Goal: Task Accomplishment & Management: Complete application form

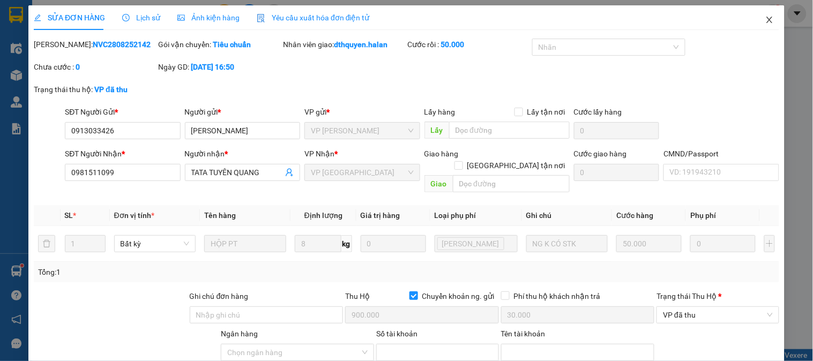
drag, startPoint x: 763, startPoint y: 16, endPoint x: 757, endPoint y: 15, distance: 6.5
click at [757, 15] on span "Close" at bounding box center [769, 20] width 30 height 30
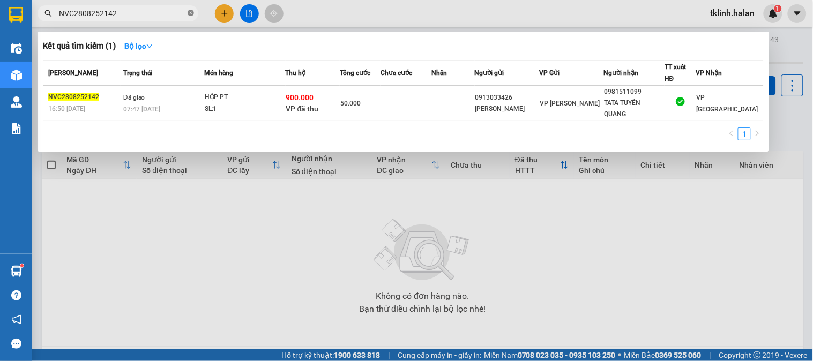
click at [191, 12] on icon "close-circle" at bounding box center [190, 13] width 6 height 6
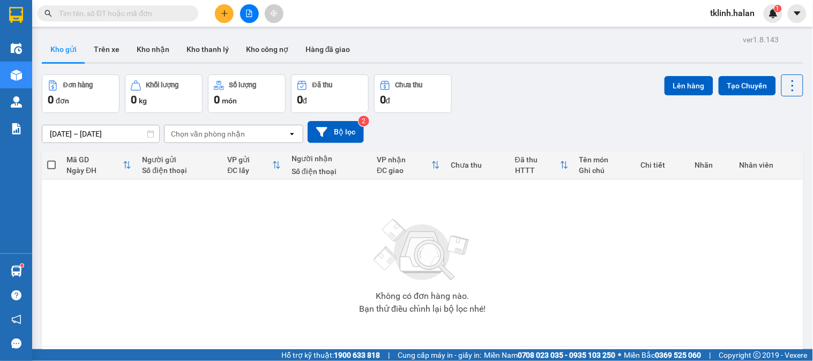
paste input "DC0208251434"
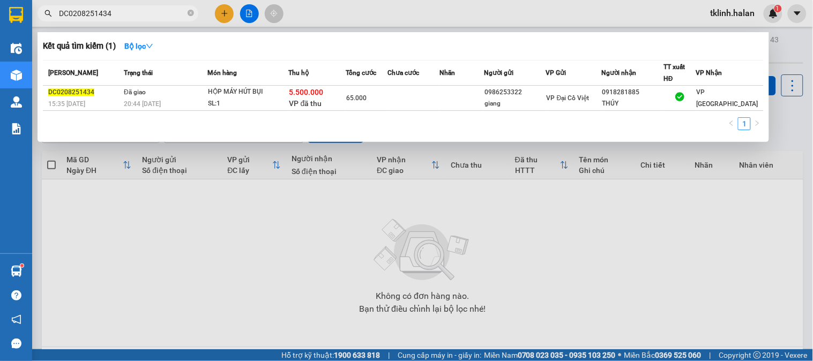
type input "DC0208251434"
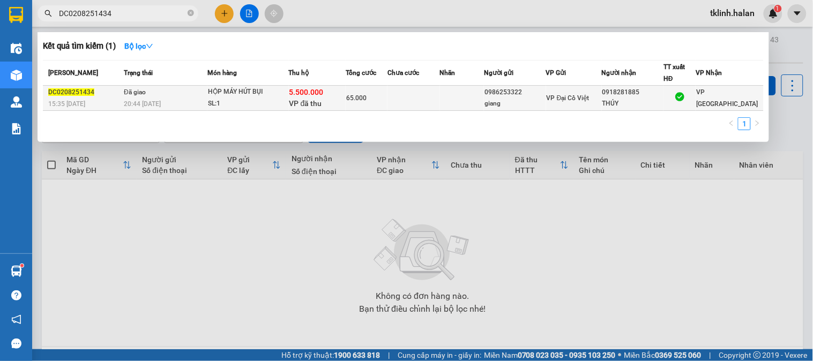
click at [403, 99] on td at bounding box center [413, 98] width 52 height 25
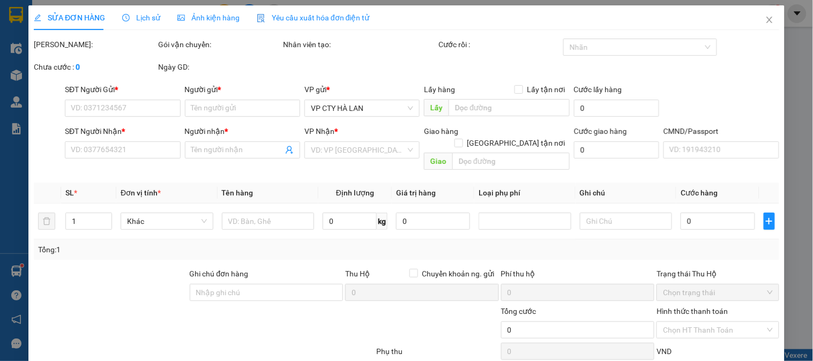
type input "0986253322"
type input "giang"
type input "0918281885"
type input "THÚY"
checkbox input "true"
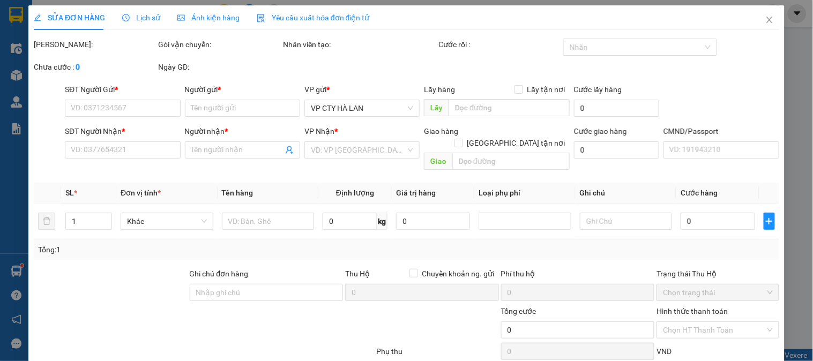
type input "5.500.000"
type input "60.000"
type input "65.000"
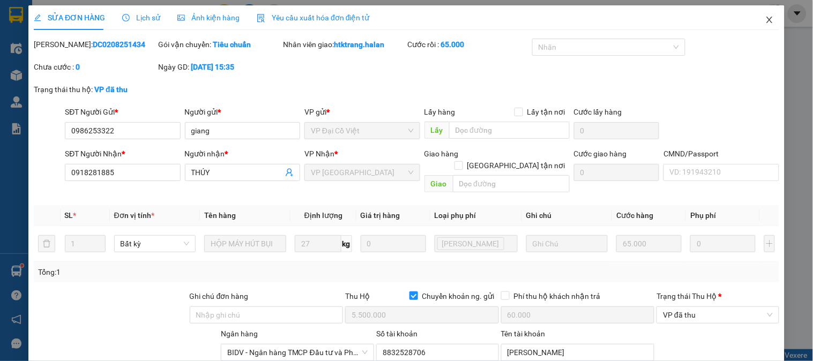
click at [765, 18] on icon "close" at bounding box center [769, 20] width 9 height 9
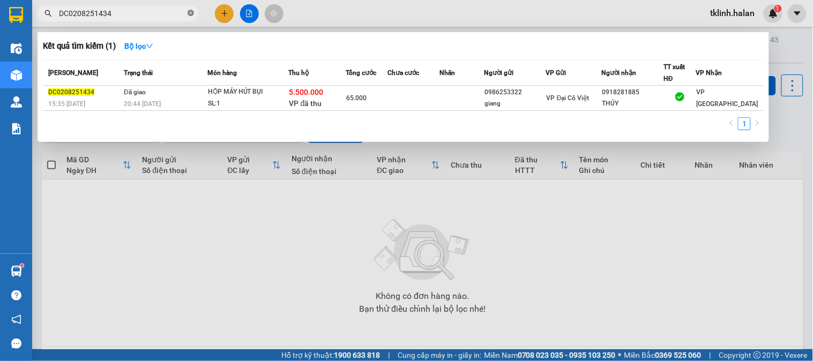
click at [189, 14] on icon "close-circle" at bounding box center [190, 13] width 6 height 6
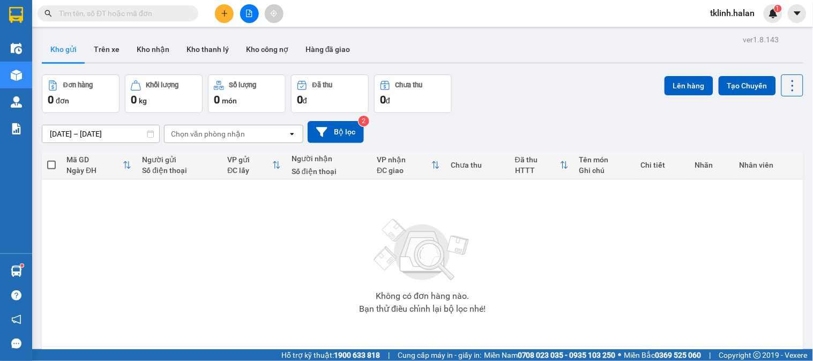
paste input "TK2808250488"
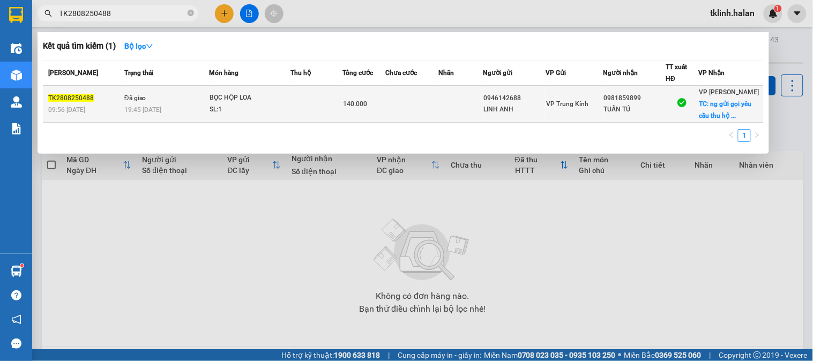
type input "TK2808250488"
click at [409, 108] on td at bounding box center [411, 104] width 53 height 37
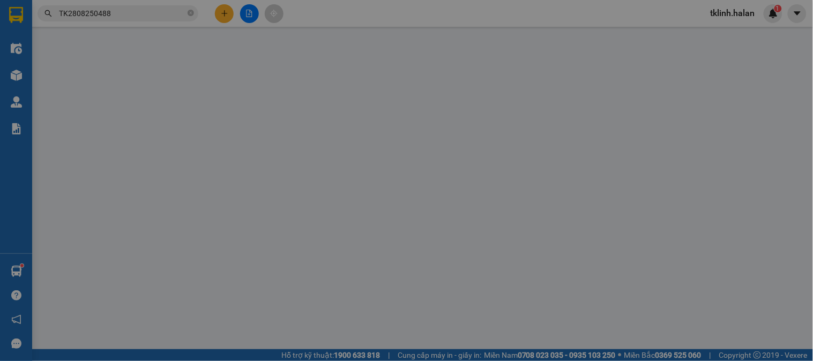
type input "0946142688"
type input "LINH ANH"
type input "0981859899"
type input "TUẤN TÚ"
checkbox input "true"
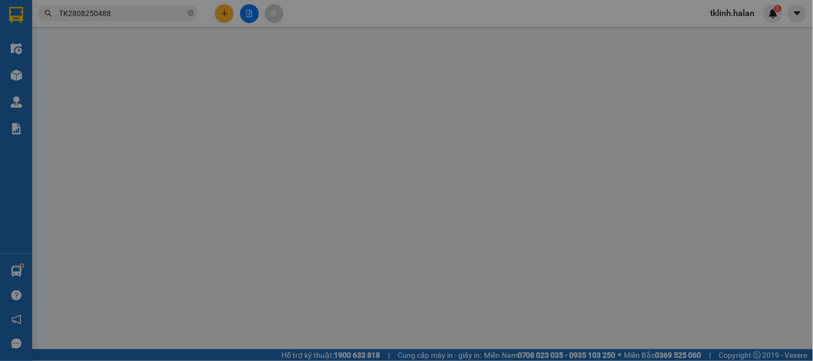
type input "ng gửi gọi yêu cầu thu hộ 17.000.000vnđ (phí thu hộ 80.0000vnđ người nhận thanh…"
type input "80.000"
type input "ng gửi yêu cầu"
checkbox input "true"
type input "140.000"
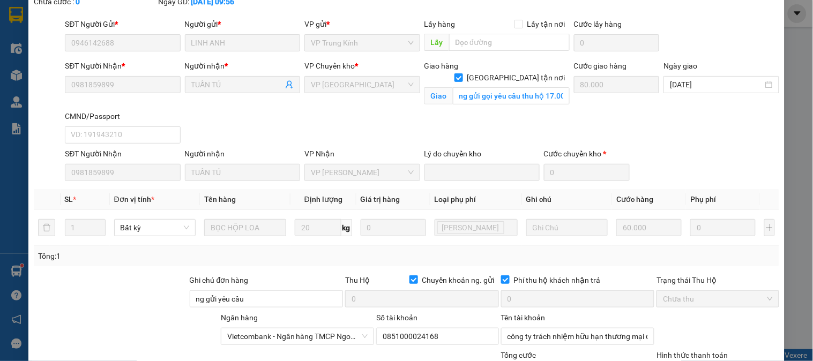
scroll to position [191, 0]
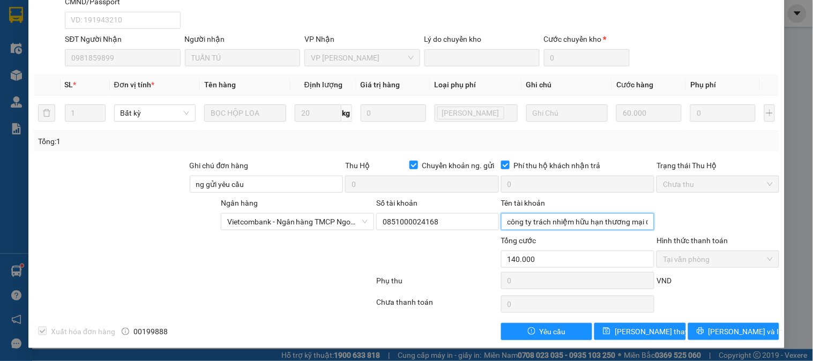
click at [581, 223] on input "công ty trách nhiệm hữu hạn thương mại đầu tư và dịch vụ linh anh" at bounding box center [578, 221] width 154 height 17
click at [596, 222] on input "công ty trách nhiệm hữu hạn thương mại đầu tư và dịch vụ linh anh" at bounding box center [578, 221] width 154 height 17
drag, startPoint x: 613, startPoint y: 225, endPoint x: 673, endPoint y: 229, distance: 60.1
click at [673, 229] on div "Ngân hàng Vietcombank - Ngân hàng TMCP Ngoại Thương Việt Nam Số tài khoản 08…" at bounding box center [406, 215] width 747 height 37
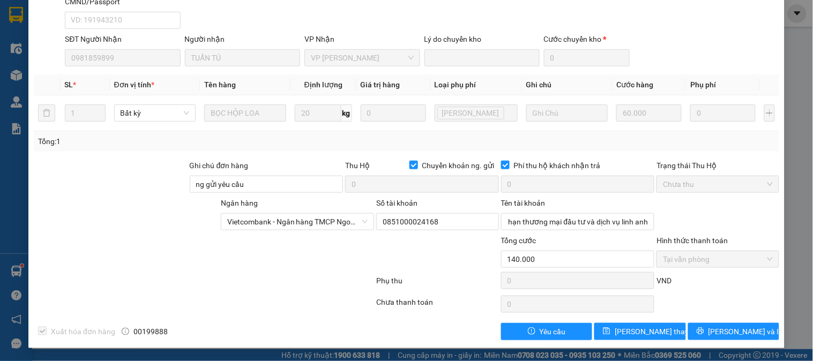
click at [237, 269] on div at bounding box center [142, 253] width 218 height 37
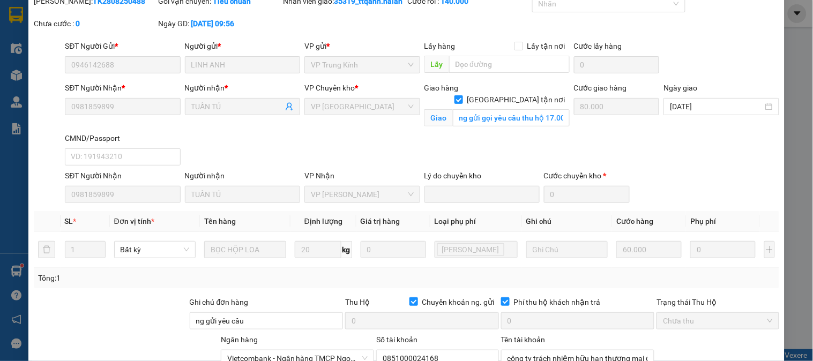
scroll to position [0, 0]
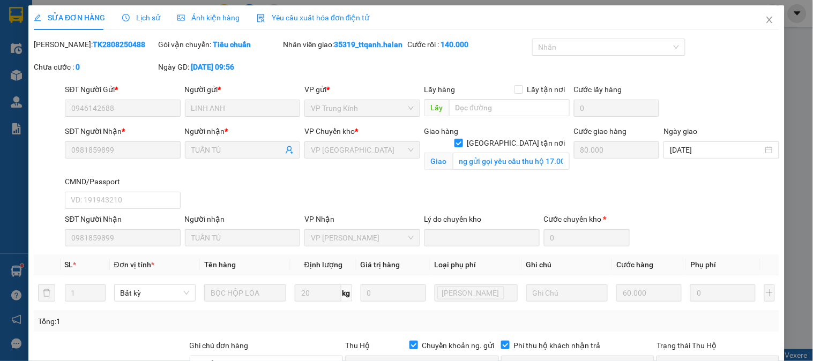
drag, startPoint x: 153, startPoint y: 19, endPoint x: 112, endPoint y: 24, distance: 40.5
click at [152, 19] on span "Lịch sử" at bounding box center [141, 17] width 38 height 9
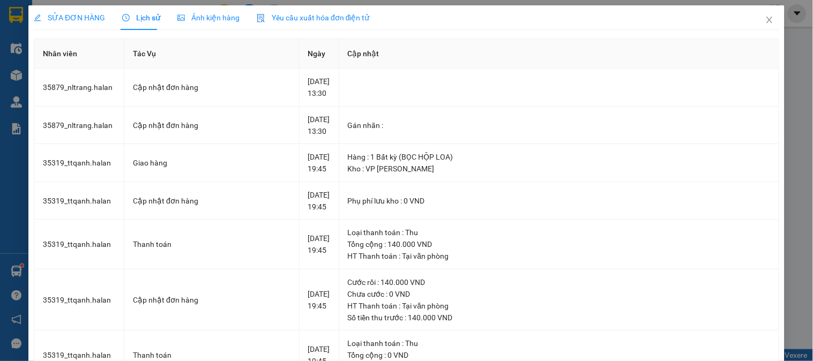
click at [83, 19] on span "SỬA ĐƠN HÀNG" at bounding box center [69, 17] width 71 height 9
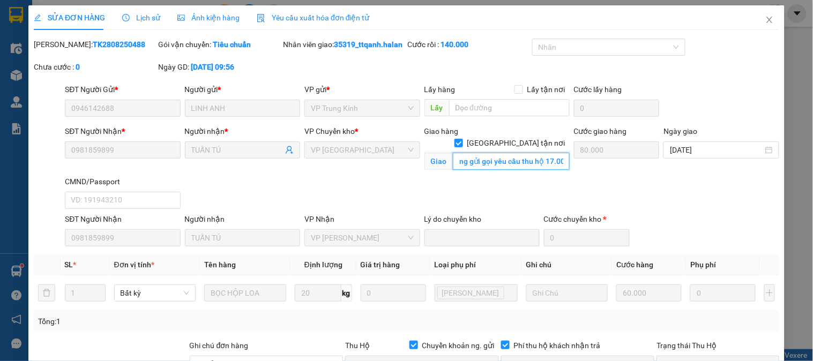
click at [497, 165] on input "ng gửi gọi yêu cầu thu hộ 17.000.000vnđ (phí thu hộ 80.0000vnđ người nhận thanh…" at bounding box center [511, 161] width 117 height 17
click at [516, 160] on input "ng gửi gọi yêu cầu thu hộ 17.000.000vnđ (phí thu hộ 80.0000vnđ người nhận thanh…" at bounding box center [511, 161] width 117 height 17
click at [580, 164] on div "SĐT Người Nhận * 0981859899 Người nhận * TUẤN TÚ VP Chuyển kho * VP Bắc Sơn Gia…" at bounding box center [422, 169] width 718 height 88
click at [536, 199] on div "SĐT Người Nhận * 0981859899 Người nhận * TUẤN TÚ VP Chuyển kho * VP Bắc Sơn Gia…" at bounding box center [422, 169] width 718 height 88
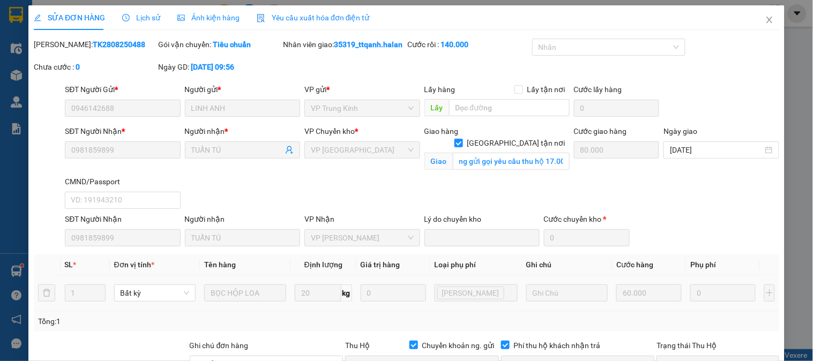
scroll to position [119, 0]
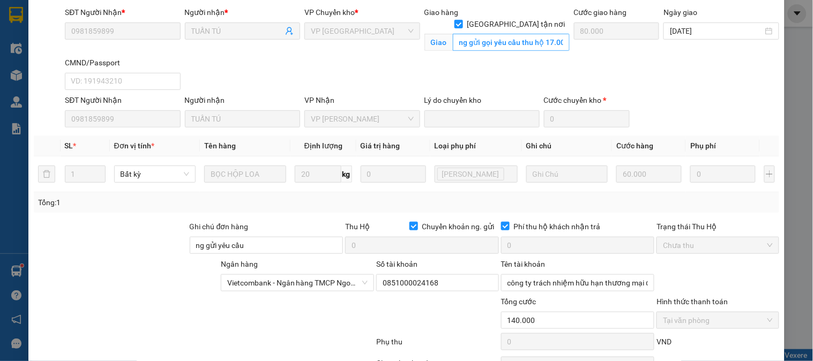
drag, startPoint x: 545, startPoint y: 67, endPoint x: 544, endPoint y: 50, distance: 17.1
click at [545, 57] on div "Giao hàng Giao tận nơi Giao ng gửi gọi yêu cầu thu hộ 17.000.000vnđ (phí thu hộ…" at bounding box center [496, 31] width 149 height 50
click at [544, 46] on input "ng gửi gọi yêu cầu thu hộ 17.000.000vnđ (phí thu hộ 80.0000vnđ người nhận thanh…" at bounding box center [511, 42] width 117 height 17
click at [511, 42] on input "ng gửi gọi yêu cầu thu hộ 17.000.000vnđ (phí thu hộ 80.0000vnđ người nhận thanh…" at bounding box center [511, 42] width 117 height 17
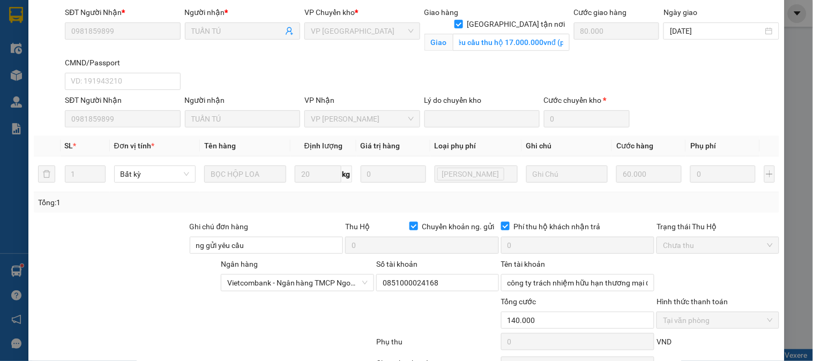
click at [495, 76] on div "SĐT Người Nhận * 0981859899 Người nhận * TUẤN TÚ VP Chuyển kho * VP Bắc Sơn Gia…" at bounding box center [422, 50] width 718 height 88
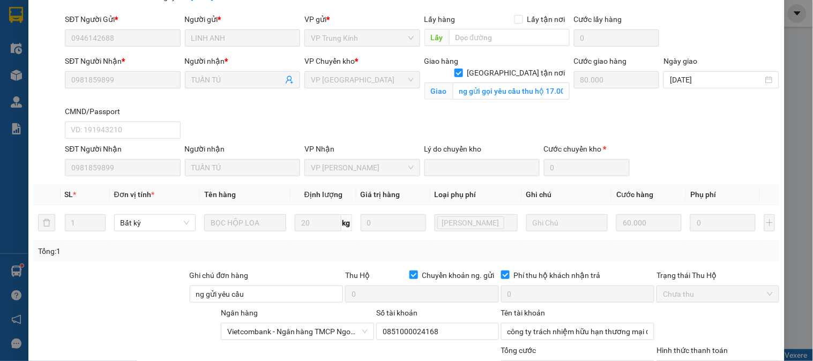
scroll to position [0, 0]
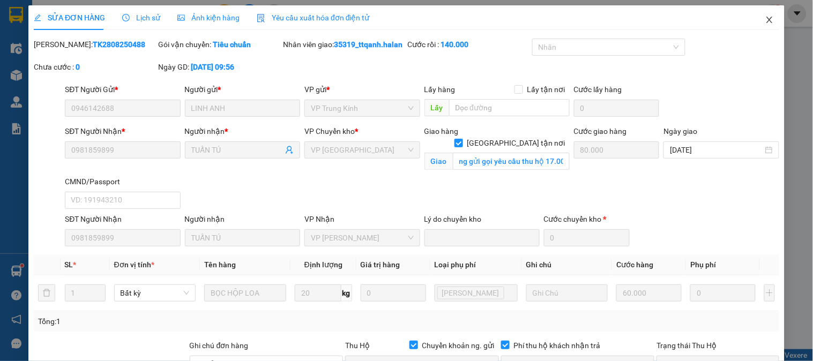
click at [766, 22] on span "Close" at bounding box center [769, 20] width 30 height 30
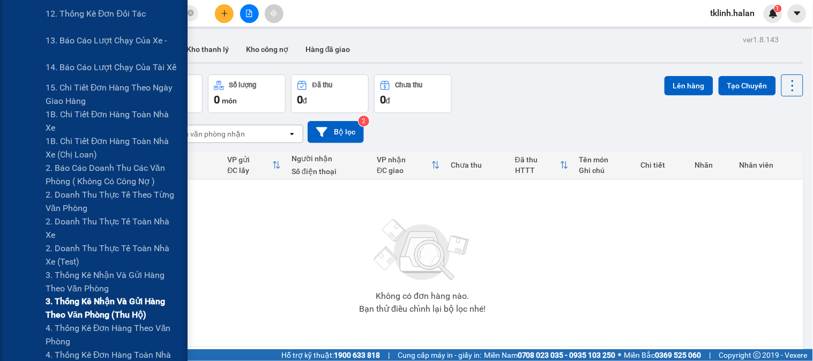
scroll to position [297, 0]
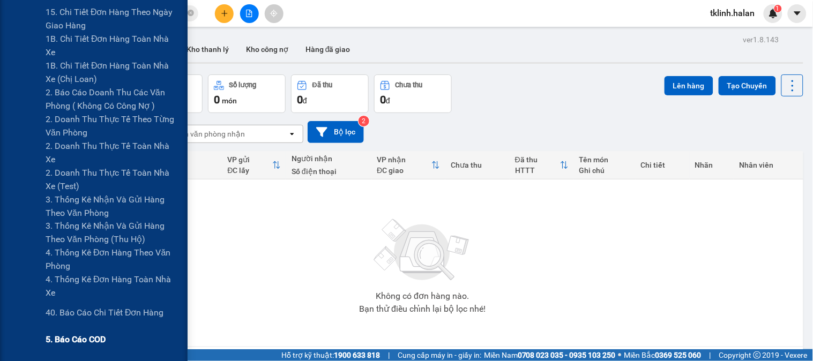
click at [88, 336] on span "5. Báo cáo COD" at bounding box center [76, 339] width 60 height 13
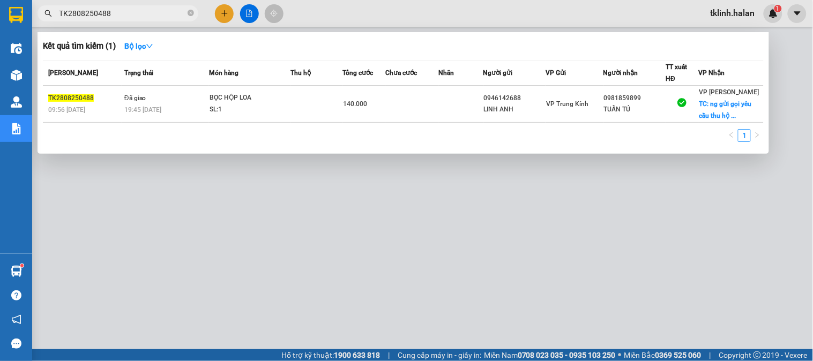
click at [117, 13] on input "TK2808250488" at bounding box center [122, 13] width 126 height 12
drag, startPoint x: 124, startPoint y: 14, endPoint x: 5, endPoint y: 28, distance: 119.2
click at [5, 28] on section "Kết quả tìm kiếm ( 1 ) Bộ lọc Mã ĐH Trạng thái Món hàng Thu hộ Tổng cước Chưa c…" at bounding box center [406, 180] width 813 height 361
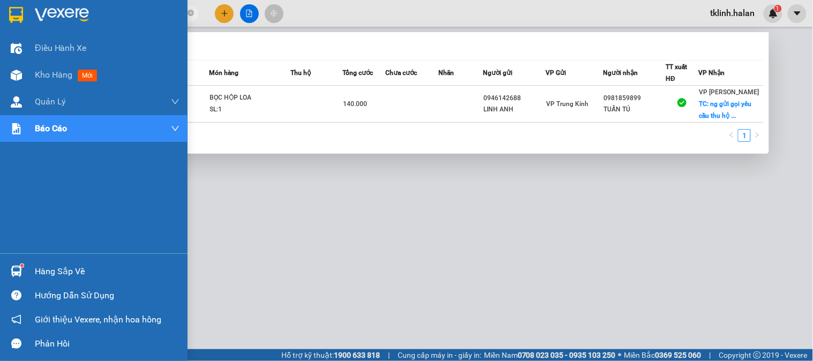
paste input "DC1008250741"
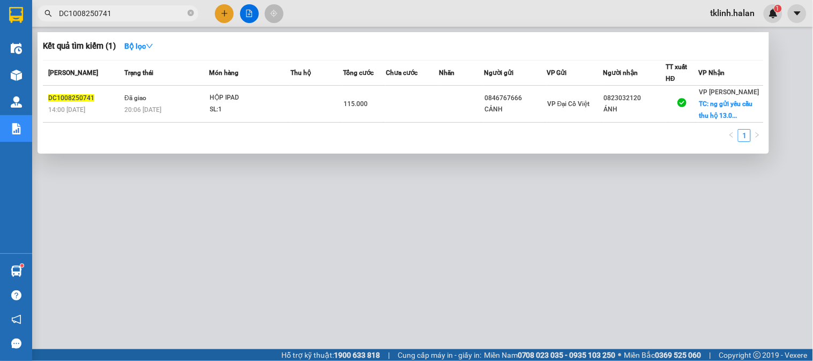
type input "DC1008250741"
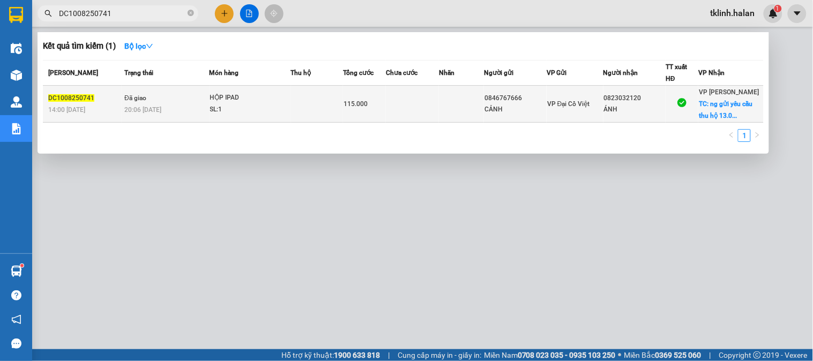
click at [409, 109] on td at bounding box center [412, 104] width 53 height 37
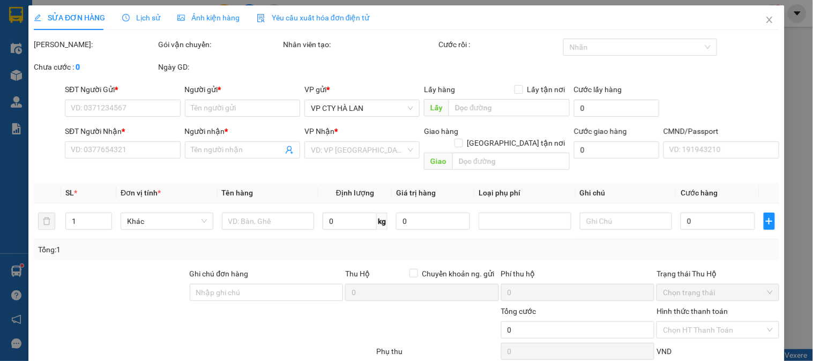
type input "0846767666"
type input "CẢNH"
type input "0823032120"
type input "ÁNH"
checkbox input "true"
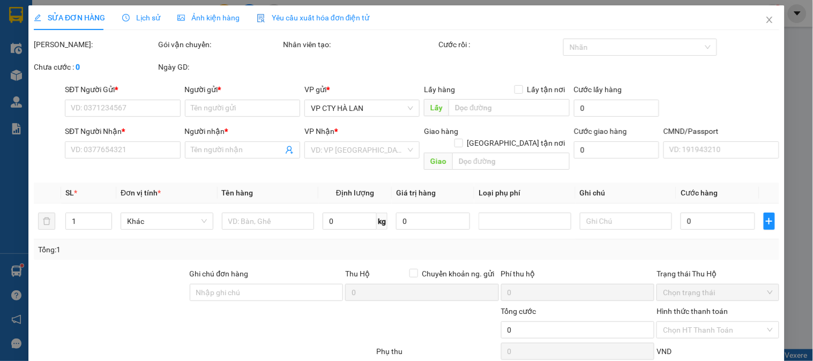
type input "ng gửi yêu cầu thu hộ 13.000.000vnđ (phí thu hộ 80k người nhận thanh toán)"
type input "80.000"
type input "ng gửi yêu cầu"
checkbox input "true"
type input "115.000"
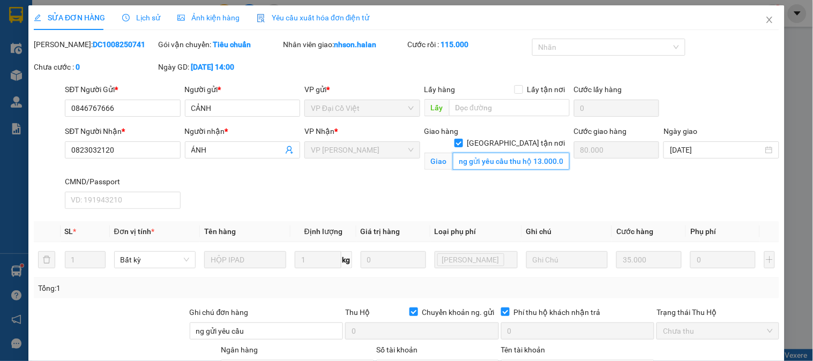
drag, startPoint x: 500, startPoint y: 154, endPoint x: 531, endPoint y: 146, distance: 32.1
click at [500, 154] on input "ng gửi yêu cầu thu hộ 13.000.000vnđ (phí thu hộ 80k người nhận thanh toán)" at bounding box center [511, 161] width 117 height 17
drag, startPoint x: 531, startPoint y: 146, endPoint x: 544, endPoint y: 144, distance: 13.1
click at [531, 153] on input "ng gửi yêu cầu thu hộ 13.000.000vnđ (phí thu hộ 80k người nhận thanh toán)" at bounding box center [511, 161] width 117 height 17
click at [537, 153] on input "ng gửi yêu cầu thu hộ 13.000.000vnđ (phí thu hộ 80k người nhận thanh toán)" at bounding box center [511, 161] width 117 height 17
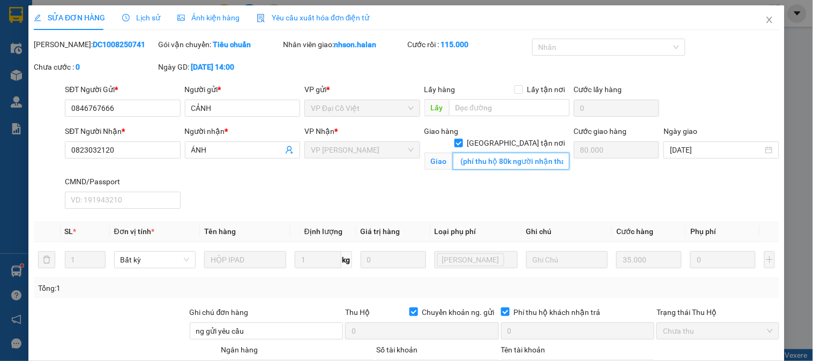
scroll to position [0, 161]
click at [581, 154] on div "SĐT Người Nhận * 0823032120 Người nhận * ÁNH VP Nhận * VP [PERSON_NAME] hàng Gi…" at bounding box center [422, 169] width 718 height 88
click at [552, 193] on div "SĐT Người Nhận * 0823032120 Người nhận * ÁNH VP Nhận * VP [PERSON_NAME] hàng Gi…" at bounding box center [422, 169] width 718 height 88
click at [765, 19] on icon "close" at bounding box center [769, 20] width 9 height 9
